Goal: Task Accomplishment & Management: Manage account settings

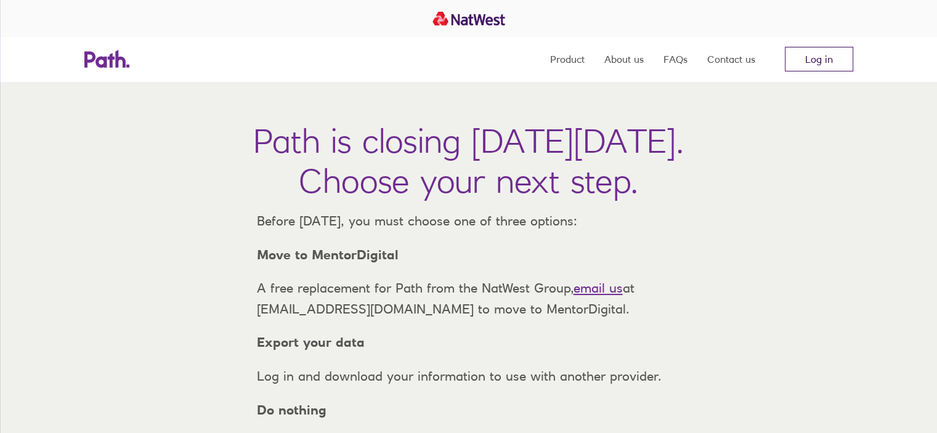
click at [824, 57] on link "Log in" at bounding box center [819, 59] width 68 height 25
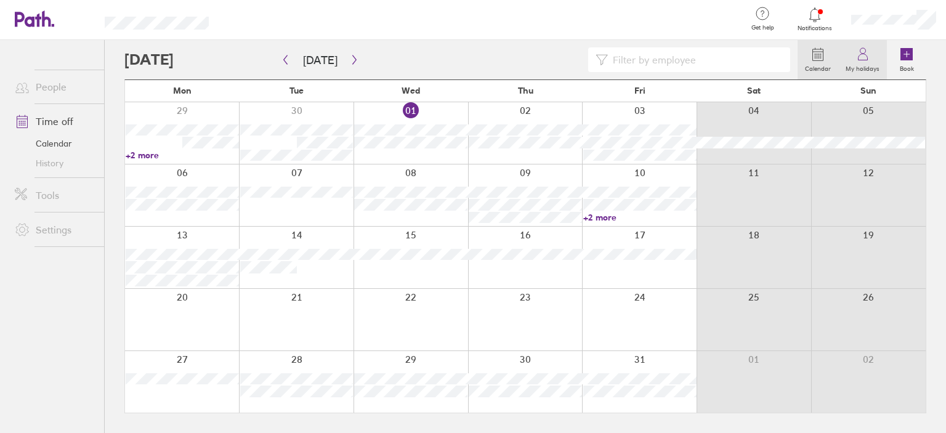
click at [857, 63] on label "My holidays" at bounding box center [863, 67] width 49 height 11
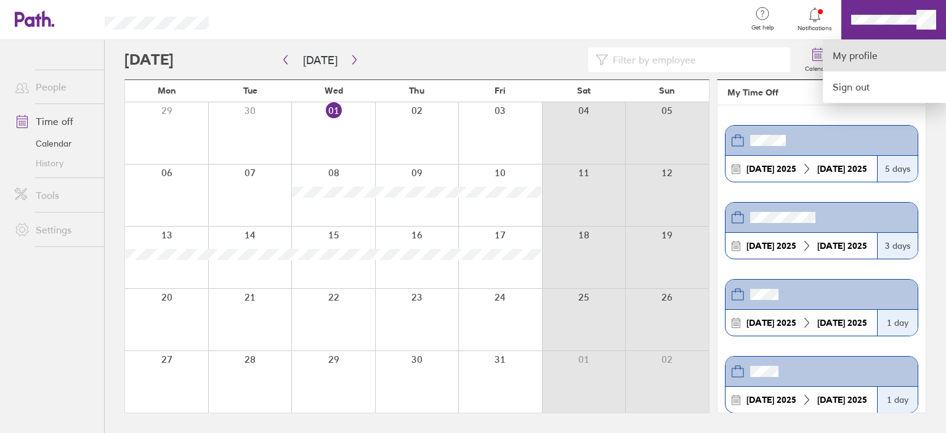
click at [866, 52] on link "My profile" at bounding box center [884, 55] width 123 height 31
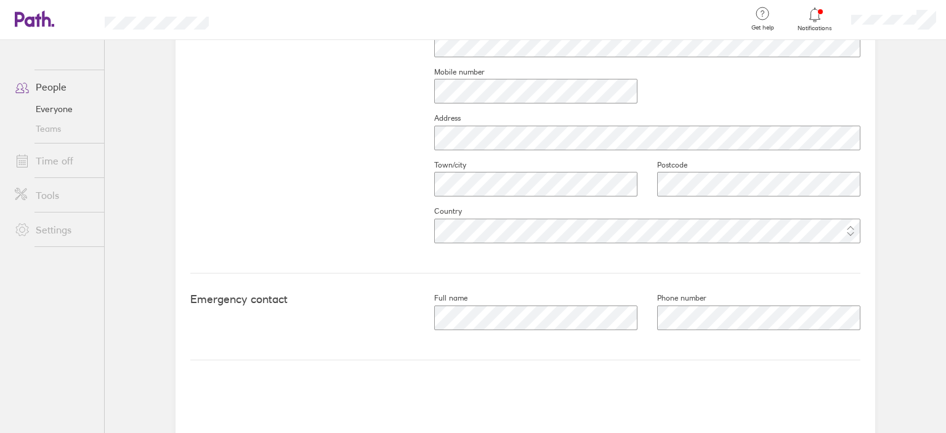
scroll to position [453, 0]
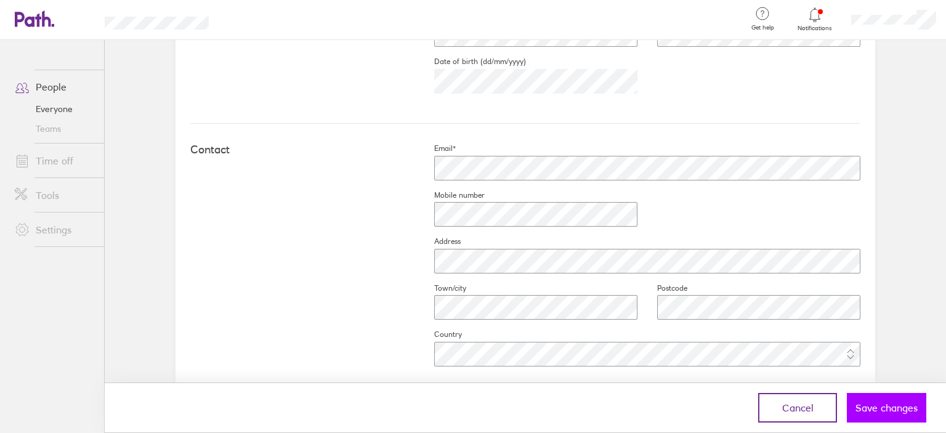
click at [880, 406] on span "Save changes" at bounding box center [887, 407] width 62 height 11
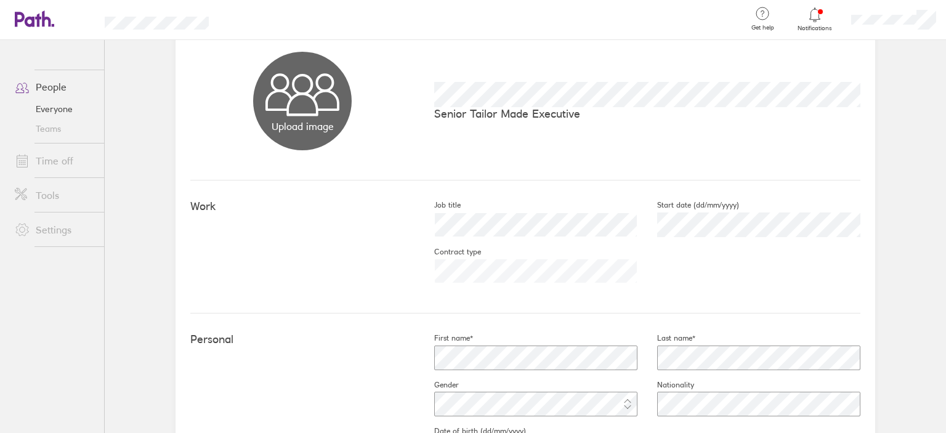
scroll to position [0, 0]
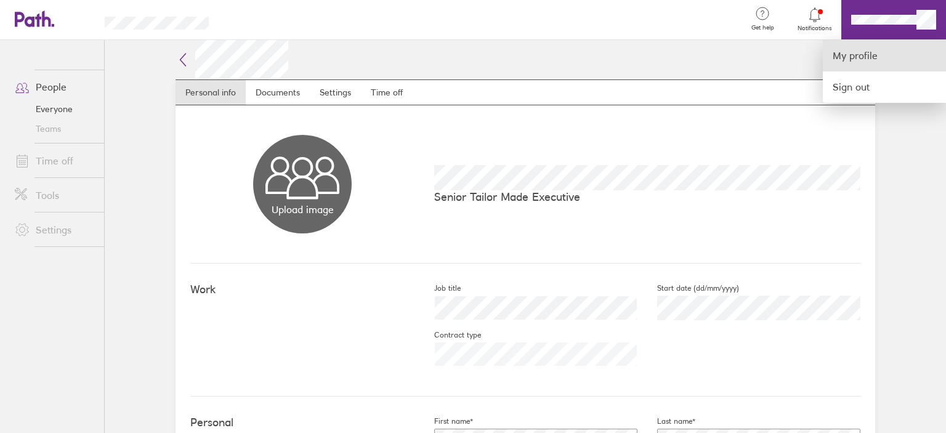
click at [867, 53] on link "My profile" at bounding box center [884, 55] width 123 height 31
click at [846, 59] on link "My profile" at bounding box center [884, 55] width 123 height 31
click at [568, 34] on div at bounding box center [483, 20] width 508 height 40
click at [635, 24] on div at bounding box center [483, 20] width 508 height 40
click at [373, 95] on div at bounding box center [473, 216] width 946 height 433
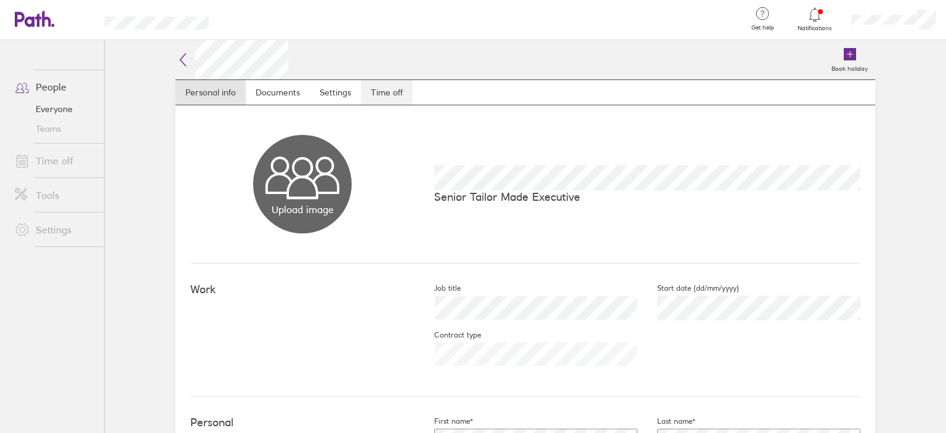
click at [375, 95] on link "Time off" at bounding box center [387, 92] width 52 height 25
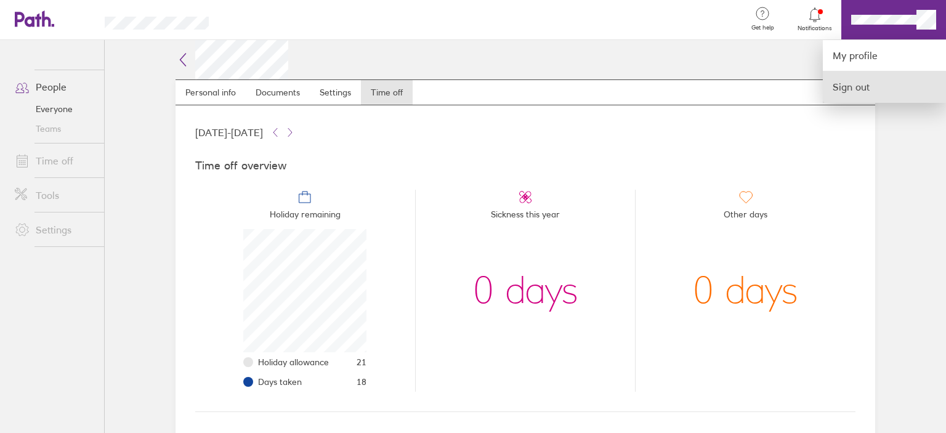
click at [871, 84] on link "Sign out" at bounding box center [884, 86] width 123 height 31
